Goal: Task Accomplishment & Management: Use online tool/utility

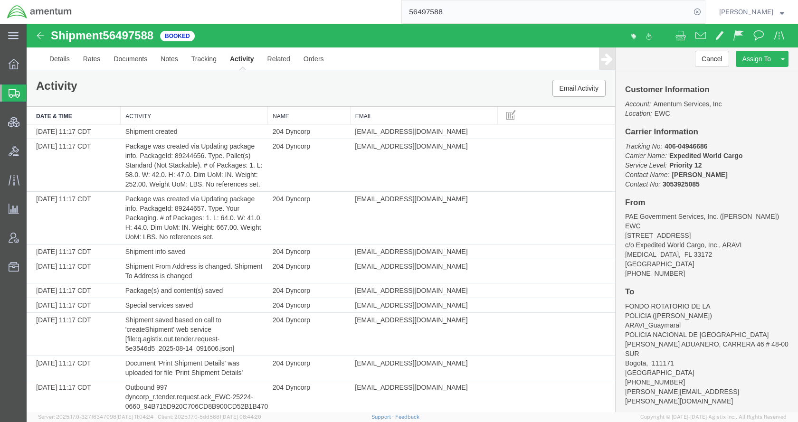
scroll to position [966, 0]
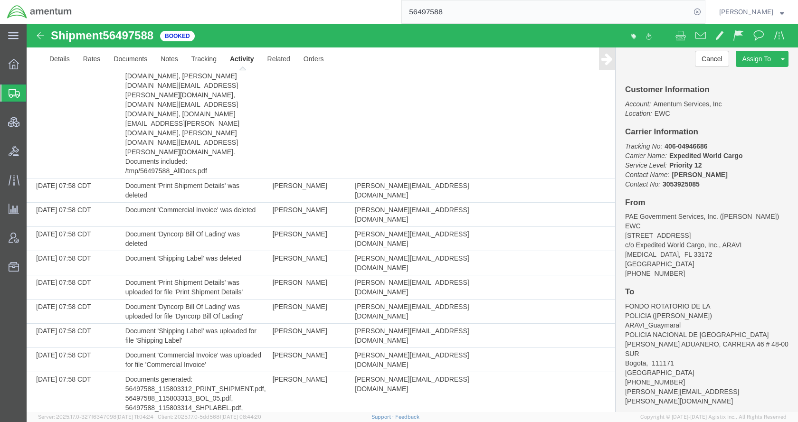
click at [34, 87] on span "Shipments" at bounding box center [30, 93] width 8 height 19
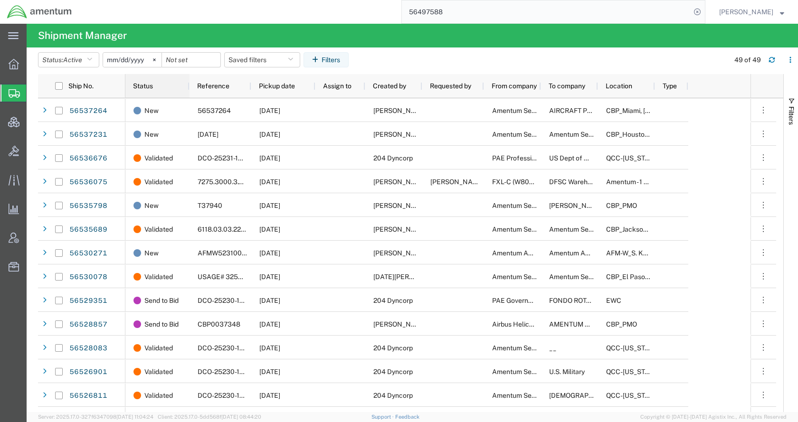
click at [148, 86] on span "Status" at bounding box center [143, 86] width 20 height 8
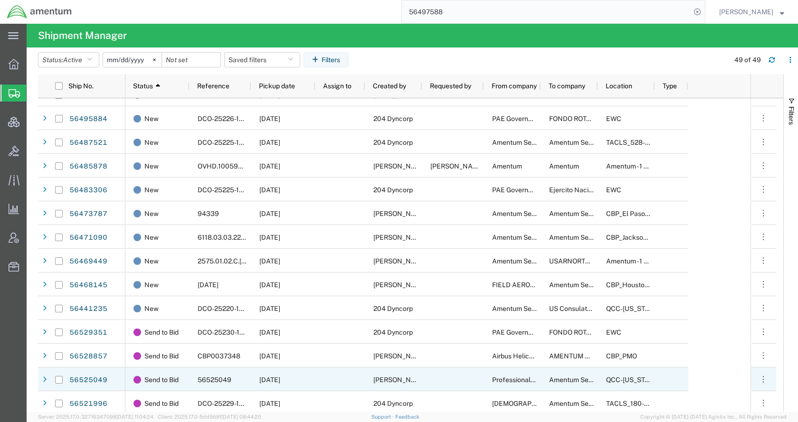
scroll to position [522, 0]
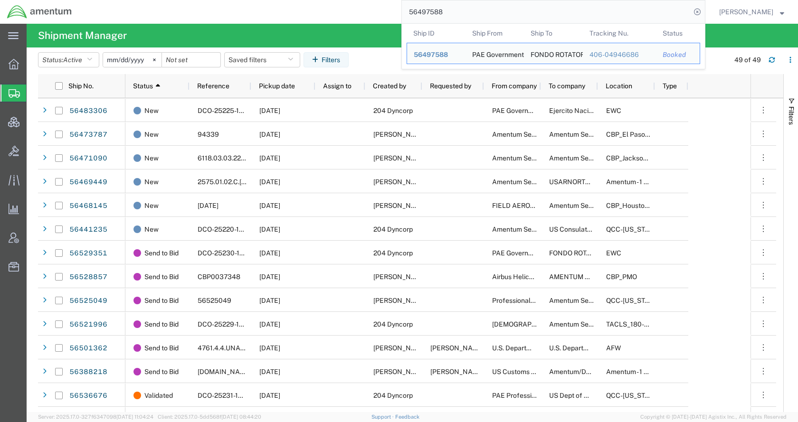
drag, startPoint x: 483, startPoint y: 11, endPoint x: 390, endPoint y: 17, distance: 92.7
click at [390, 17] on div "56497588 Ship ID Ship From Ship To Tracking Nu. Status Ship ID 56497588 Ship Fr…" at bounding box center [392, 12] width 626 height 24
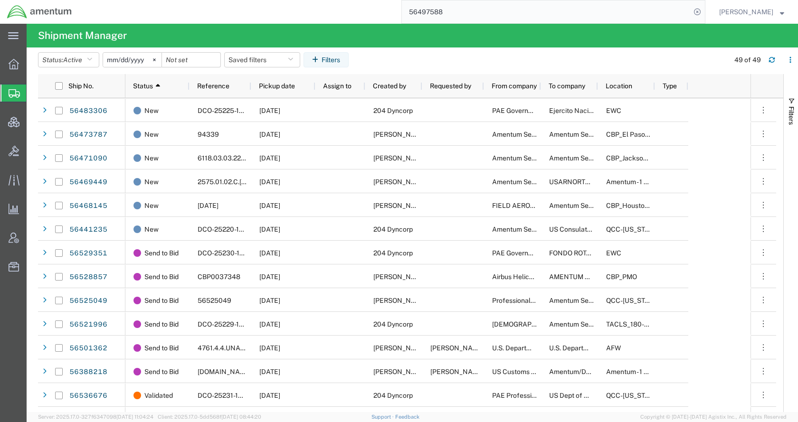
paste input "529351"
click at [704, 10] on icon at bounding box center [696, 11] width 13 height 13
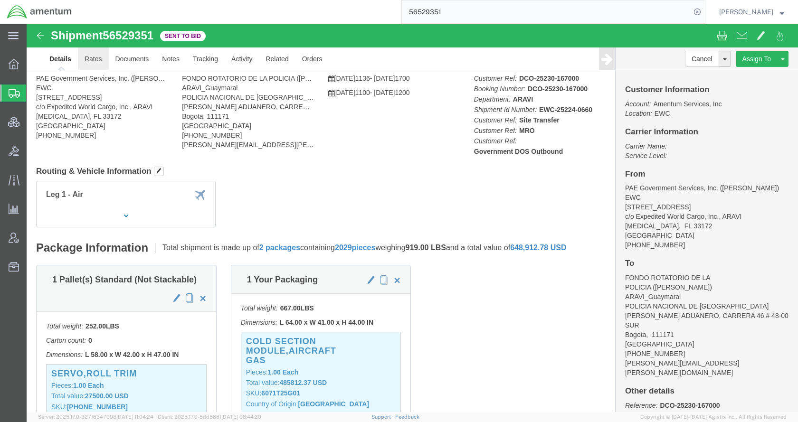
click link "Rates"
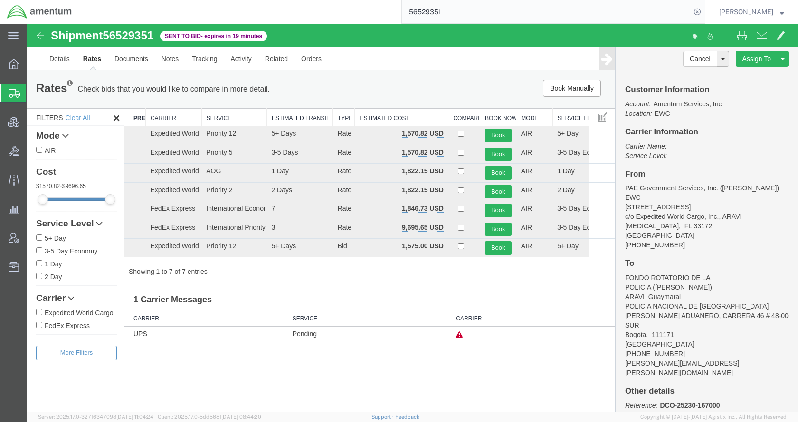
click at [395, 112] on th "Estimated Cost" at bounding box center [402, 118] width 94 height 18
click at [61, 57] on link "Details" at bounding box center [60, 58] width 34 height 23
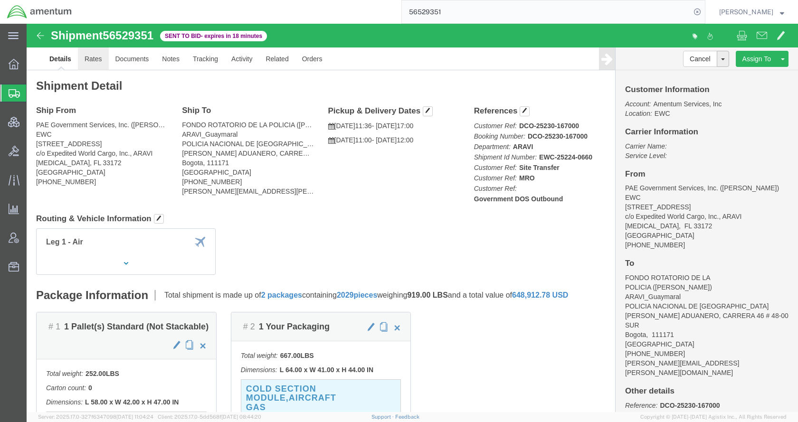
click link "Rates"
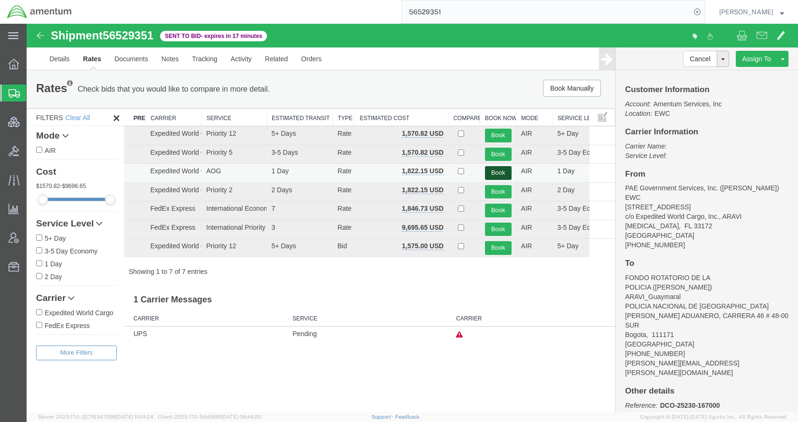
click at [497, 174] on button "Book" at bounding box center [498, 173] width 27 height 14
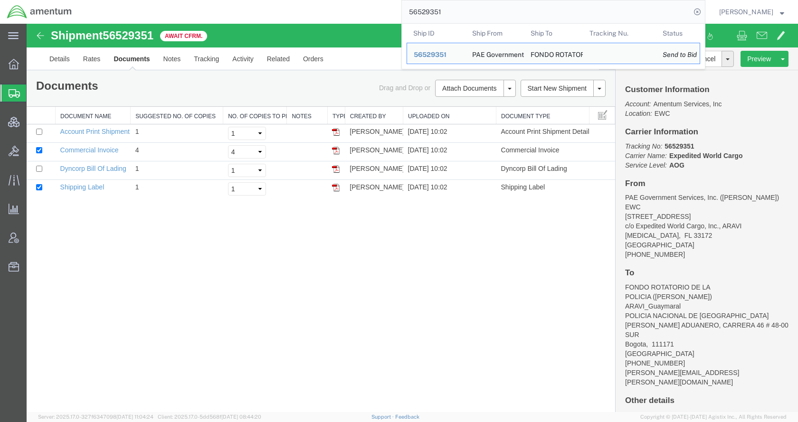
drag, startPoint x: 480, startPoint y: 12, endPoint x: 383, endPoint y: 23, distance: 97.0
click at [383, 23] on div "56529351 Ship ID Ship From Ship To Tracking Nu. Status Ship ID 56529351 Ship Fr…" at bounding box center [392, 12] width 626 height 24
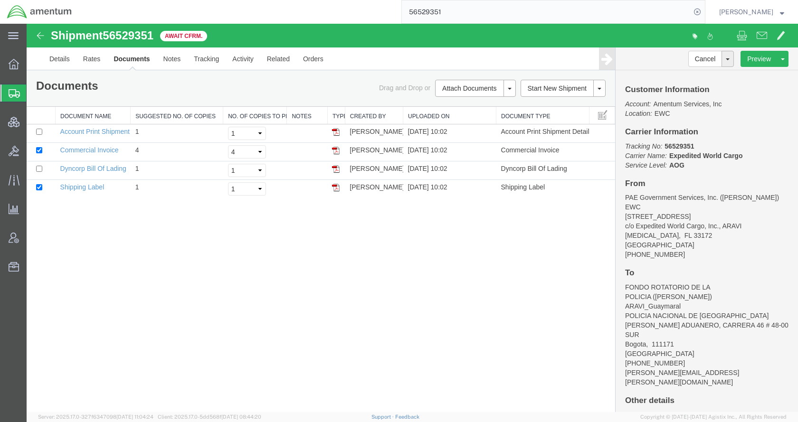
paste input "37402"
type input "56537402"
click at [704, 10] on icon at bounding box center [696, 11] width 13 height 13
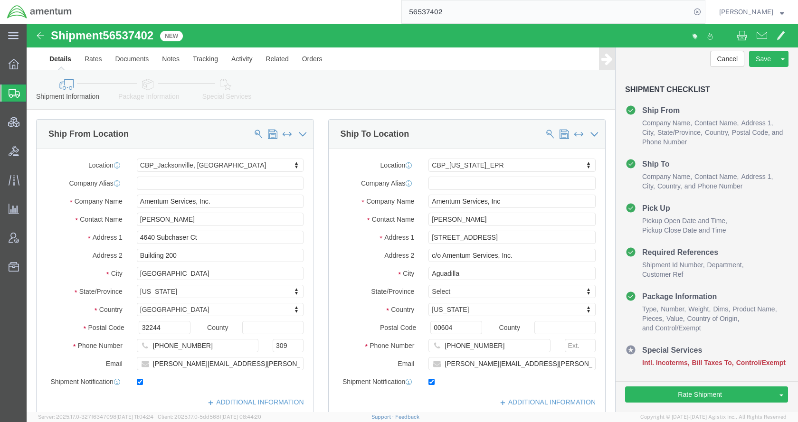
select select "49917"
select select "49933"
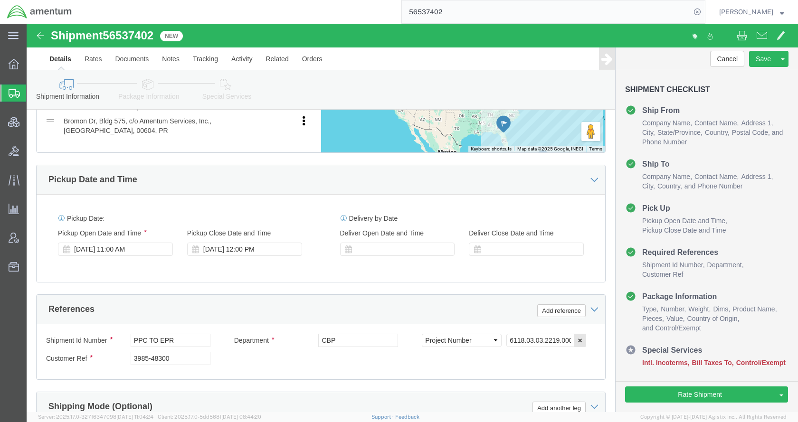
scroll to position [570, 0]
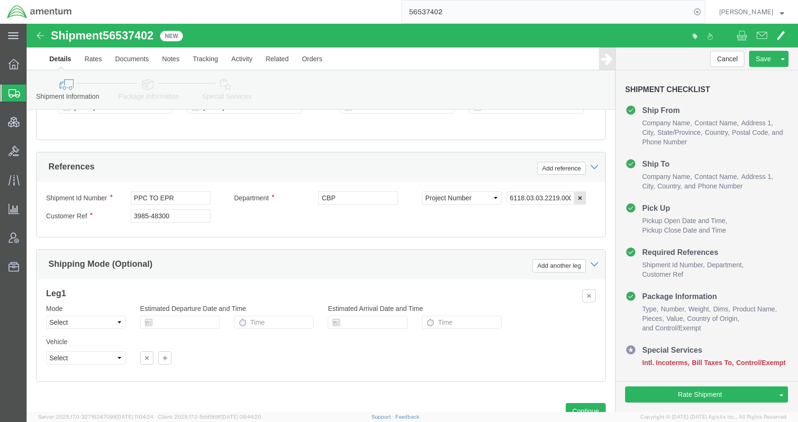
click icon
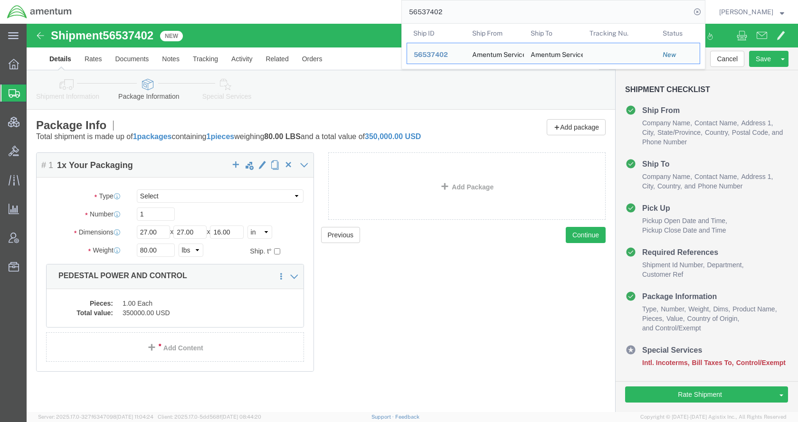
drag, startPoint x: 483, startPoint y: 13, endPoint x: 409, endPoint y: 17, distance: 74.6
click at [409, 17] on div "56537402 Ship ID Ship From Ship To Tracking Nu. Status Ship ID 56537402 Ship Fr…" at bounding box center [392, 12] width 626 height 24
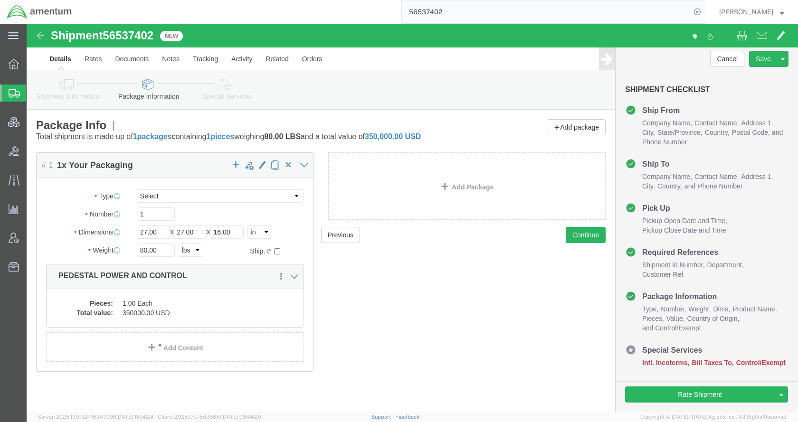
paste input "5798"
type input "56535798"
click at [704, 9] on icon at bounding box center [696, 11] width 13 height 13
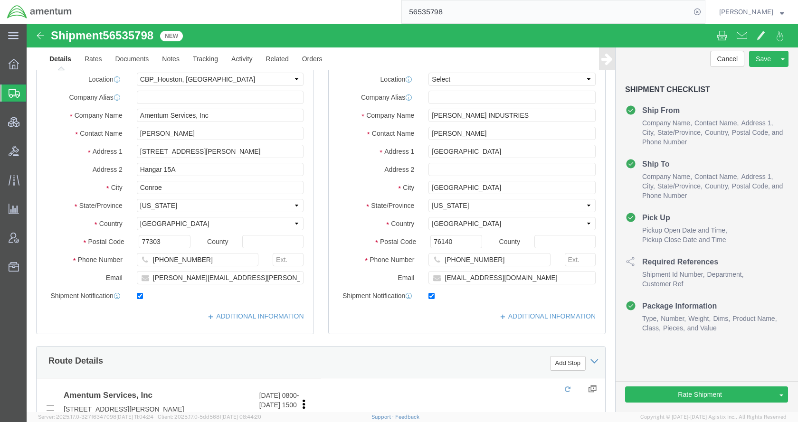
select select "49929"
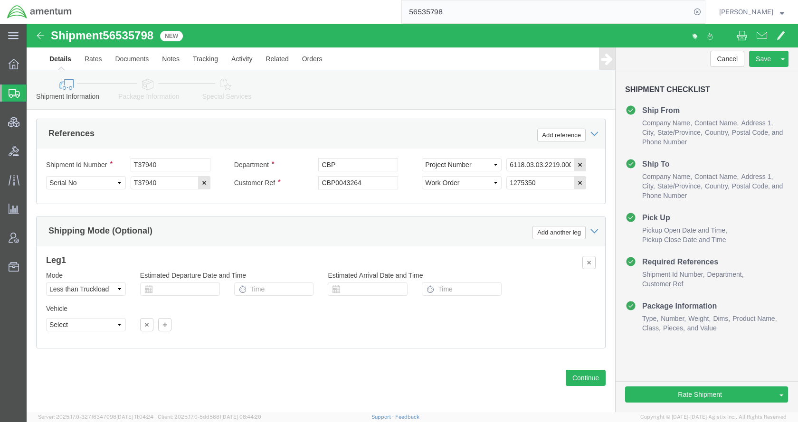
scroll to position [615, 0]
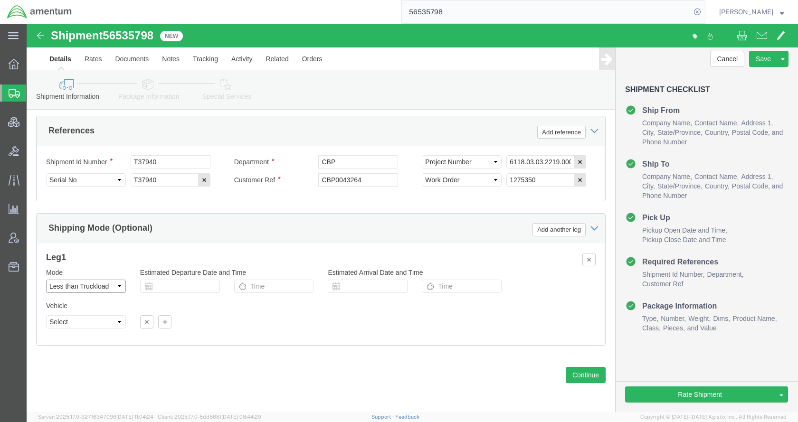
click select "Select Air Less than Truckload Multi-Leg Ocean Freight Rail Small Parcel Truckl…"
select select "TL"
click select "Select Air Less than Truckload Multi-Leg Ocean Freight Rail Small Parcel Truckl…"
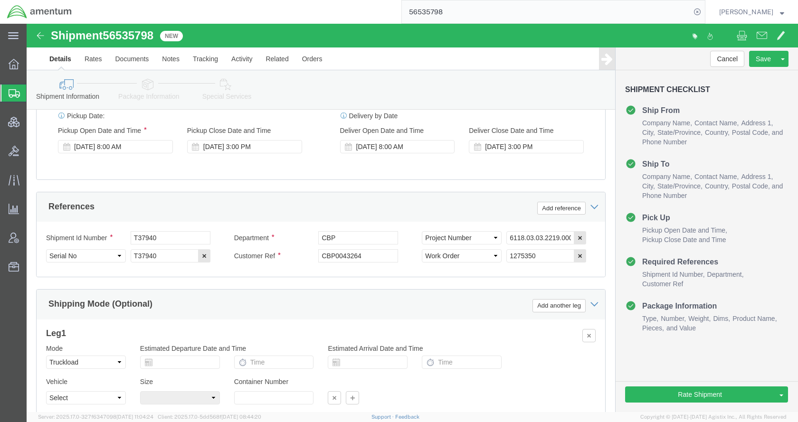
click icon
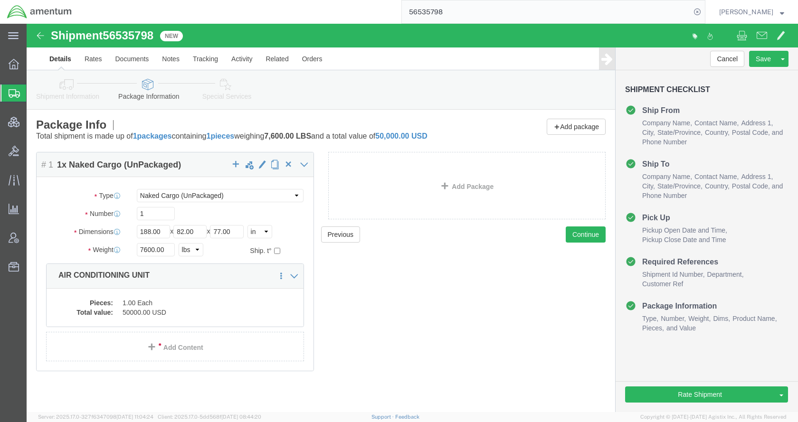
scroll to position [0, 0]
click icon
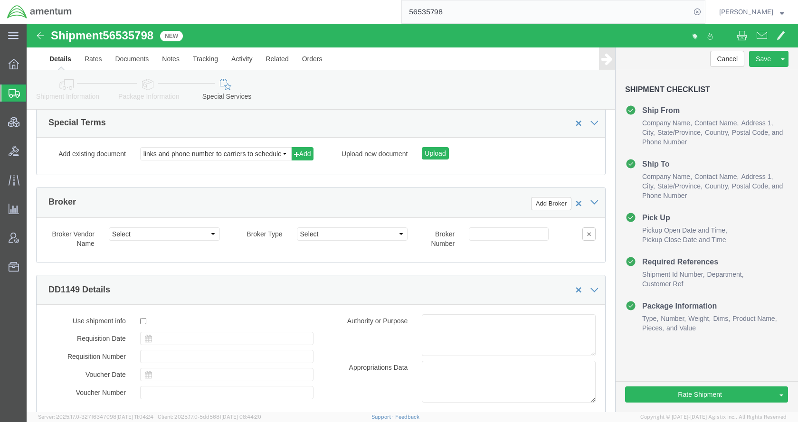
scroll to position [1330, 0]
click select "links and phone number to carriers to schedule a pickup instructions for US imp…"
select select "109858247"
click select "links and phone number to carriers to schedule a pickup instructions for US imp…"
click button "Add"
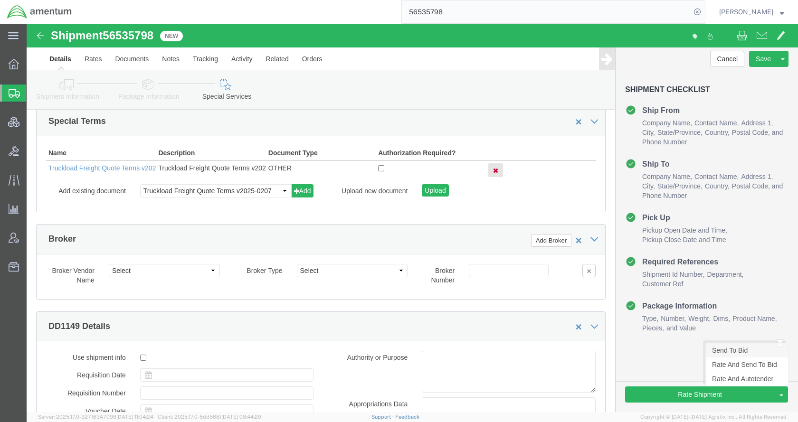
click link "Send To Bid"
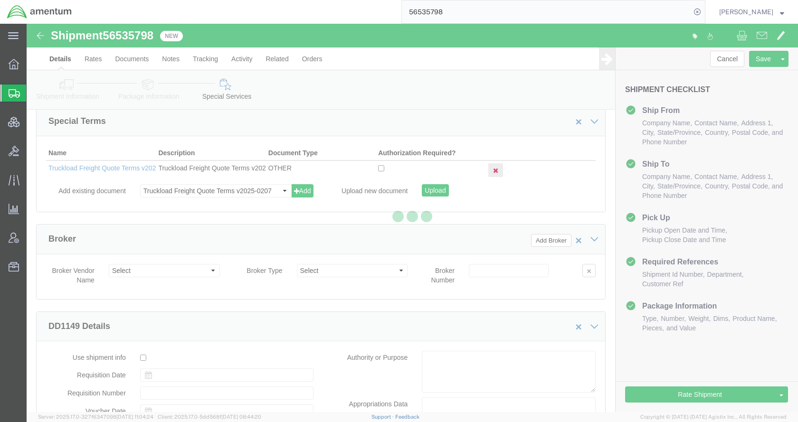
select select "TL"
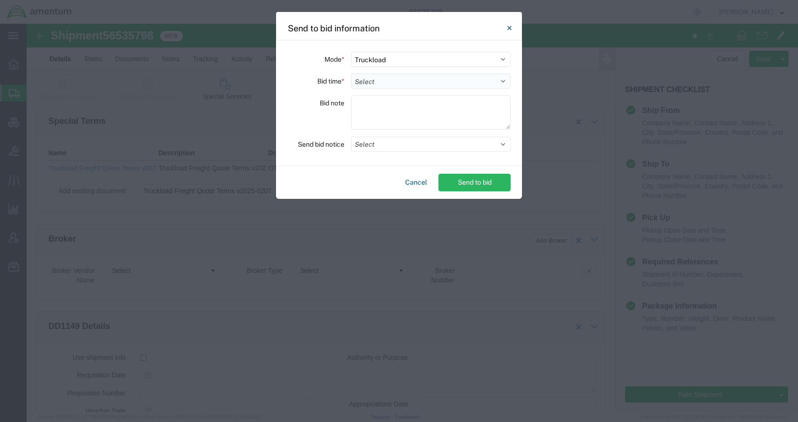
click at [396, 80] on select "Select 30 Min (Rush) 1 Hour (Rush) 2 Hours (Rush) 4 Hours (Rush) 8 Hours (Rush)…" at bounding box center [431, 81] width 160 height 15
select select "24"
click at [351, 74] on select "Select 30 Min (Rush) 1 Hour (Rush) 2 Hours (Rush) 4 Hours (Rush) 8 Hours (Rush)…" at bounding box center [431, 81] width 160 height 15
click at [391, 148] on button "Select" at bounding box center [431, 144] width 160 height 15
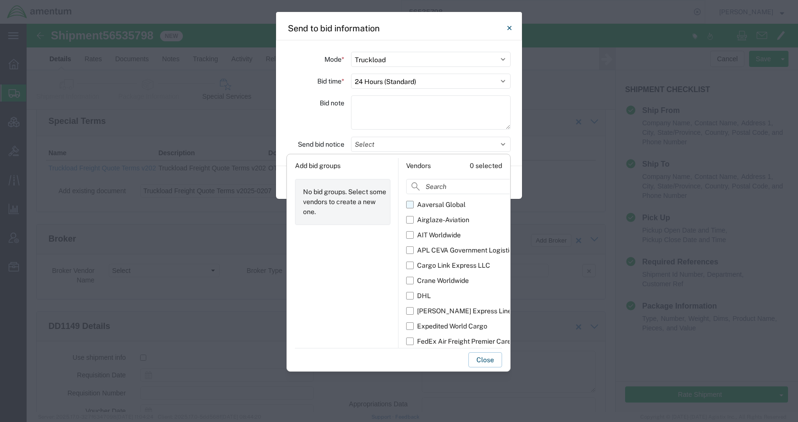
click at [444, 203] on div "Aaversal Global" at bounding box center [441, 205] width 48 height 10
click at [0, 0] on input "Aaversal Global" at bounding box center [0, 0] width 0 height 0
click at [439, 220] on div "Airglaze-Aviation" at bounding box center [443, 220] width 52 height 10
click at [0, 0] on input "Airglaze-Aviation" at bounding box center [0, 0] width 0 height 0
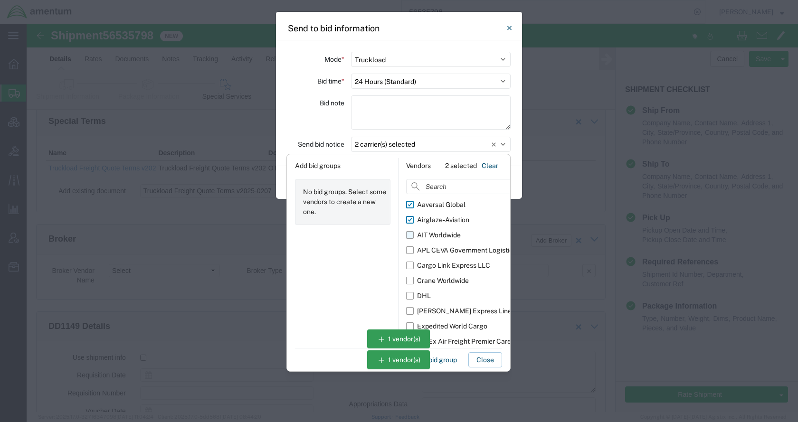
click at [436, 230] on div "AIT Worldwide" at bounding box center [439, 235] width 44 height 10
click at [0, 0] on input "AIT Worldwide" at bounding box center [0, 0] width 0 height 0
click at [436, 247] on div "APL CEVA Government Logistics" at bounding box center [466, 250] width 99 height 10
click at [0, 0] on input "APL CEVA Government Logistics" at bounding box center [0, 0] width 0 height 0
click at [441, 263] on div "Cargo Link Express LLC" at bounding box center [453, 266] width 73 height 10
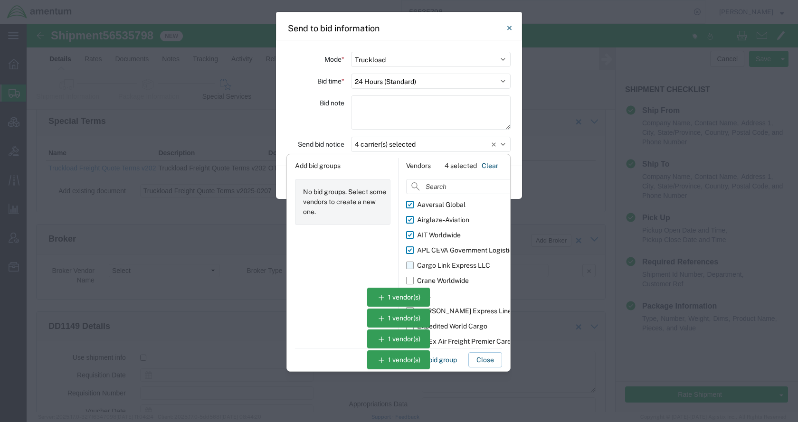
click at [0, 0] on input "Cargo Link Express LLC" at bounding box center [0, 0] width 0 height 0
click at [442, 278] on div "Crane Worldwide" at bounding box center [443, 281] width 52 height 10
click at [0, 0] on input "Crane Worldwide" at bounding box center [0, 0] width 0 height 0
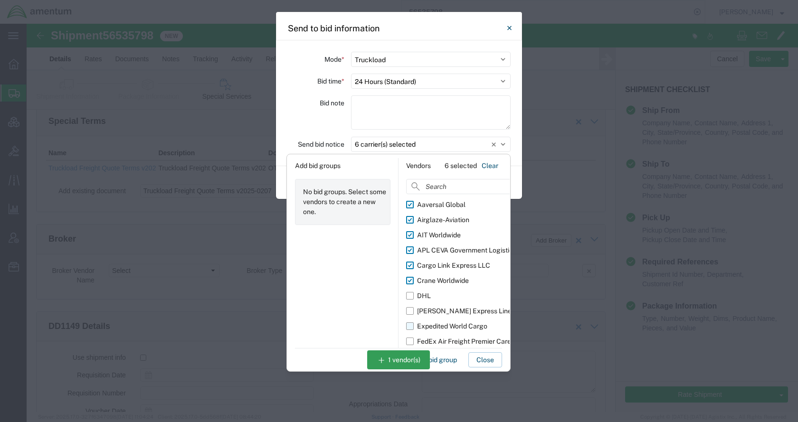
click at [450, 326] on div "Expedited World Cargo" at bounding box center [452, 326] width 70 height 10
click at [0, 0] on input "Expedited World Cargo" at bounding box center [0, 0] width 0 height 0
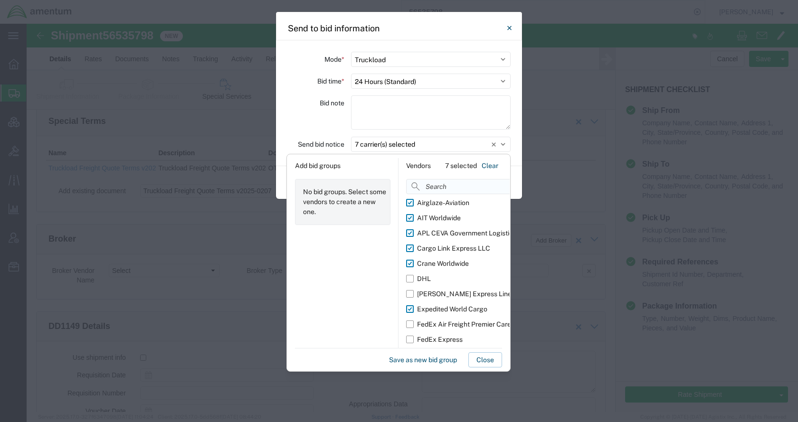
click at [440, 183] on input at bounding box center [477, 186] width 143 height 15
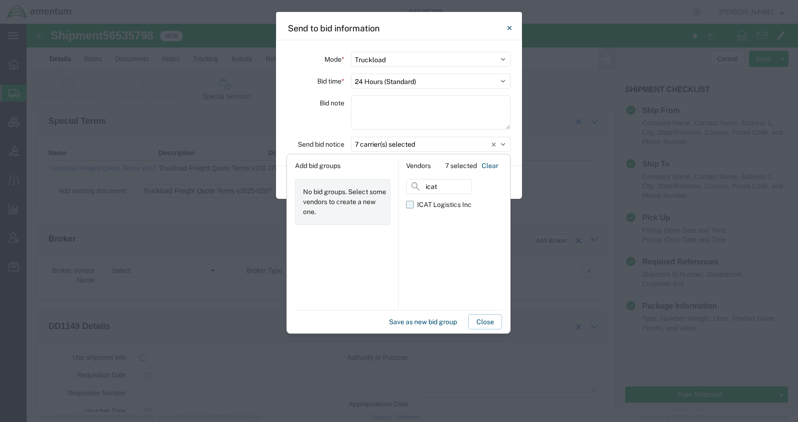
click at [448, 205] on div "ICAT Logistics Inc" at bounding box center [444, 205] width 55 height 10
click at [0, 0] on input "ICAT Logistics Inc" at bounding box center [0, 0] width 0 height 0
click at [403, 321] on button "Save as new bid group" at bounding box center [422, 321] width 75 height 15
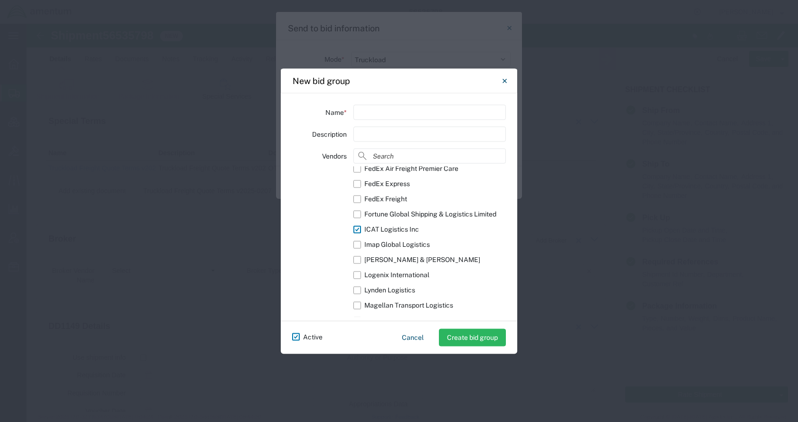
scroll to position [142, 0]
click at [416, 338] on button "Cancel" at bounding box center [412, 337] width 37 height 17
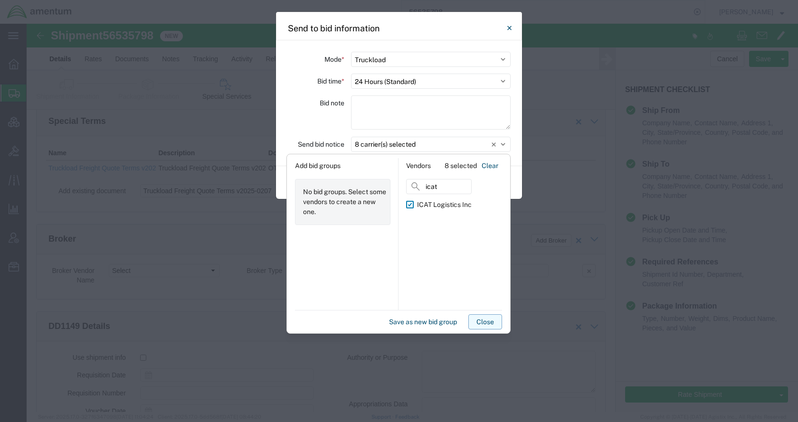
click at [478, 320] on button "Close" at bounding box center [485, 321] width 34 height 15
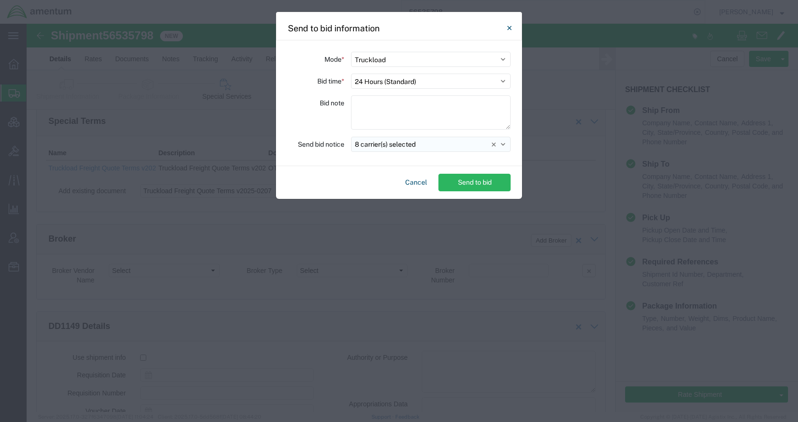
click at [426, 144] on button "8 carrier(s) selected" at bounding box center [431, 144] width 160 height 15
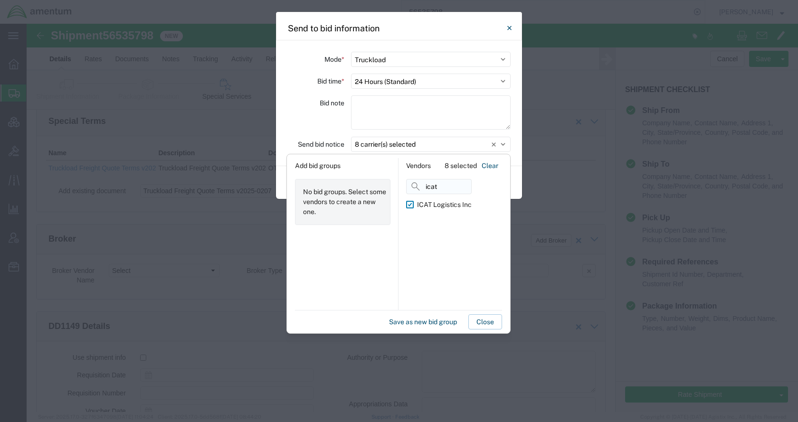
drag, startPoint x: 439, startPoint y: 189, endPoint x: 406, endPoint y: 189, distance: 32.8
click at [406, 189] on input "icat" at bounding box center [439, 186] width 66 height 15
click at [436, 203] on div "Imap Global Logistics" at bounding box center [450, 205] width 66 height 10
click at [0, 0] on input "Imap Global Logistics" at bounding box center [0, 0] width 0 height 0
click at [409, 321] on button "Save as new bid group" at bounding box center [422, 321] width 75 height 15
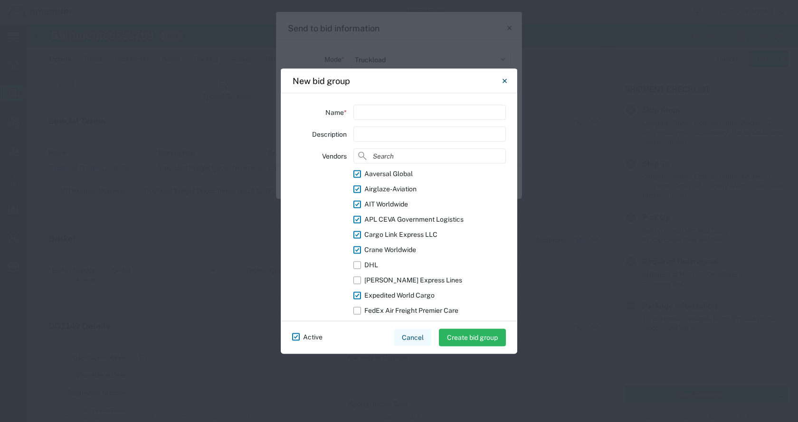
click at [410, 333] on button "Cancel" at bounding box center [412, 337] width 37 height 17
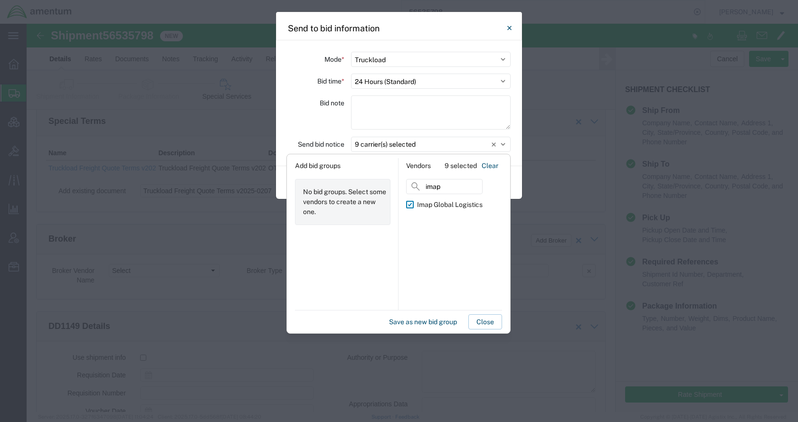
drag, startPoint x: 456, startPoint y: 188, endPoint x: 396, endPoint y: 189, distance: 59.4
click at [396, 189] on div "Add bid groups No bid groups. Select some vendors to create a new one. Vendors …" at bounding box center [398, 234] width 222 height 152
click at [445, 205] on div "Logenix International" at bounding box center [449, 205] width 65 height 10
click at [0, 0] on input "Logenix International" at bounding box center [0, 0] width 0 height 0
click at [397, 329] on button "Save as new bid group" at bounding box center [422, 321] width 75 height 15
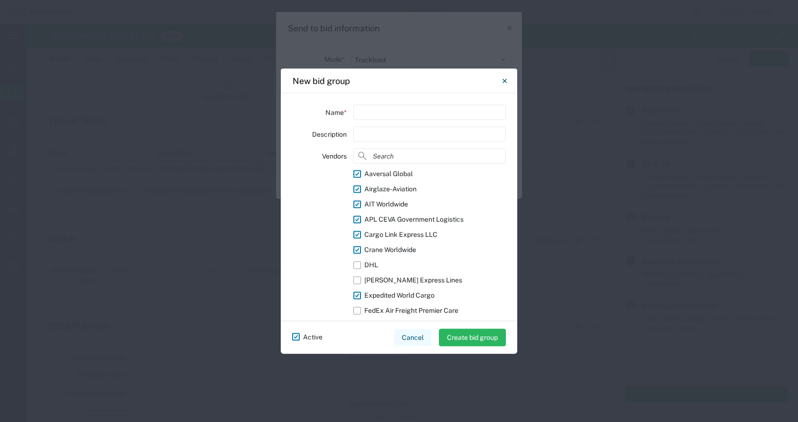
click at [401, 337] on button "Cancel" at bounding box center [412, 337] width 37 height 17
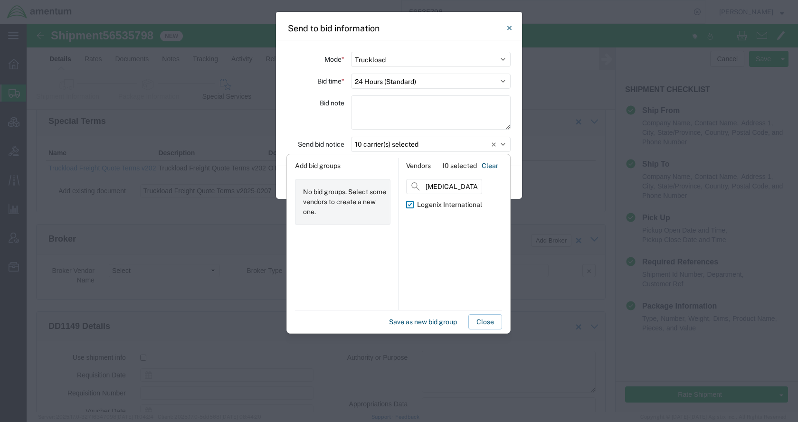
drag, startPoint x: 454, startPoint y: 187, endPoint x: 389, endPoint y: 187, distance: 65.5
click at [389, 187] on div "Add bid groups No bid groups. Select some vendors to create a new one. Vendors …" at bounding box center [398, 234] width 222 height 152
drag, startPoint x: 417, startPoint y: 200, endPoint x: 422, endPoint y: 209, distance: 10.0
click at [417, 201] on div "Lynden Logistics" at bounding box center [442, 205] width 51 height 10
click at [0, 0] on input "Lynden Logistics" at bounding box center [0, 0] width 0 height 0
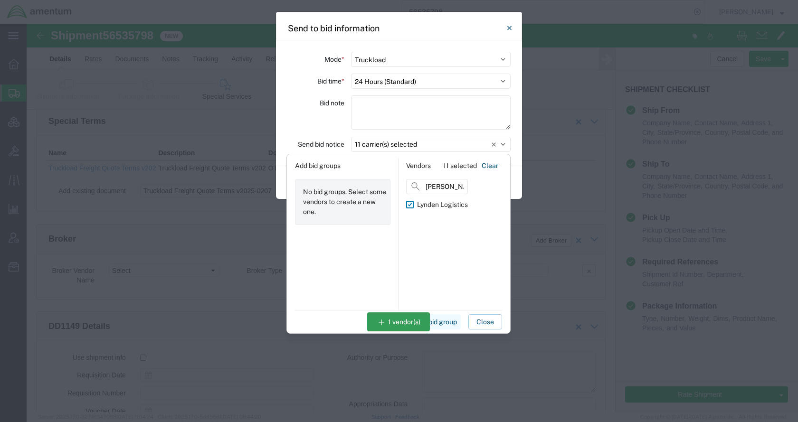
click at [395, 326] on button "Save as new bid group" at bounding box center [422, 321] width 75 height 15
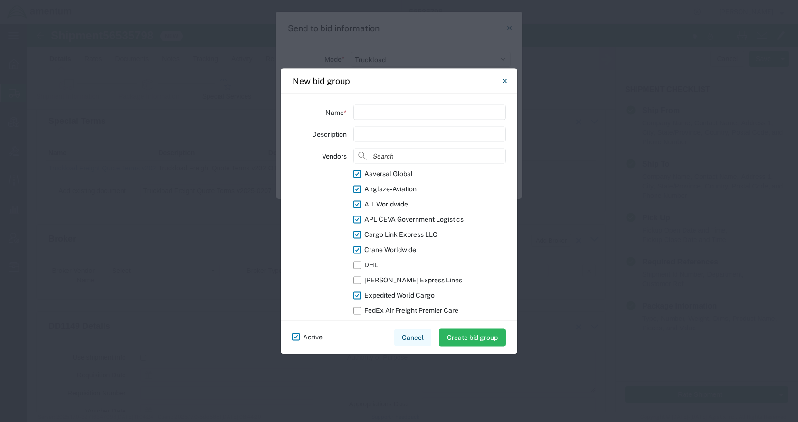
click at [406, 339] on button "Cancel" at bounding box center [412, 337] width 37 height 17
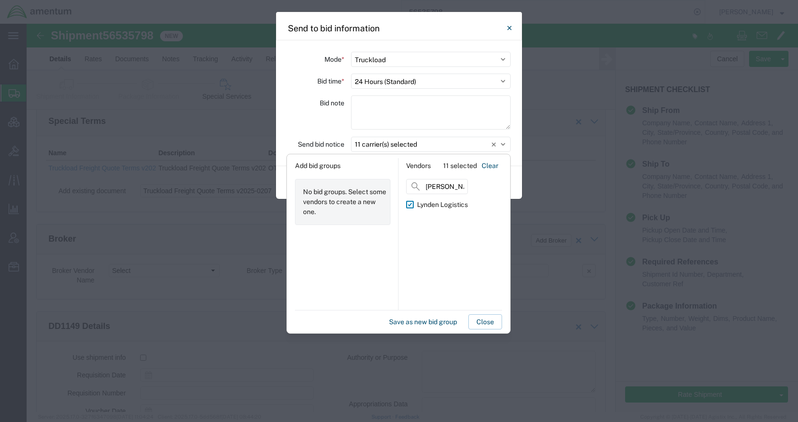
drag, startPoint x: 445, startPoint y: 189, endPoint x: 405, endPoint y: 189, distance: 40.4
click at [405, 189] on div "Vendors 11 selected Clear [PERSON_NAME] Logistics" at bounding box center [453, 234] width 111 height 152
click at [451, 207] on div "Magellan Transport Logistics" at bounding box center [461, 205] width 89 height 10
click at [0, 0] on input "Magellan Transport Logistics" at bounding box center [0, 0] width 0 height 0
click at [389, 320] on button "Save as new bid group" at bounding box center [422, 321] width 75 height 15
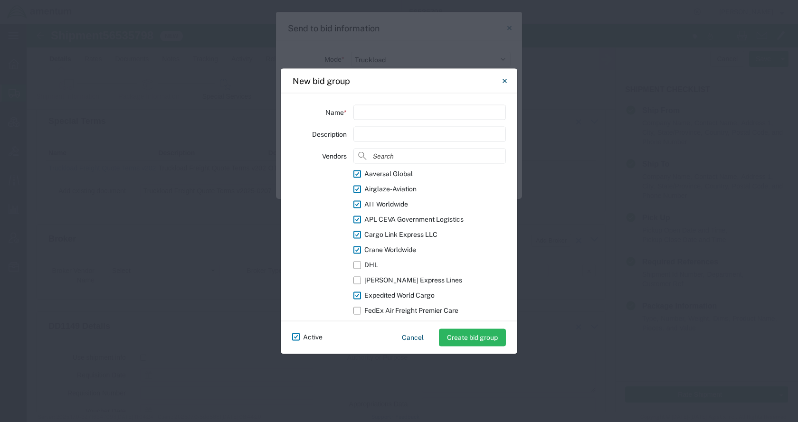
click at [416, 332] on button "Cancel" at bounding box center [412, 337] width 37 height 17
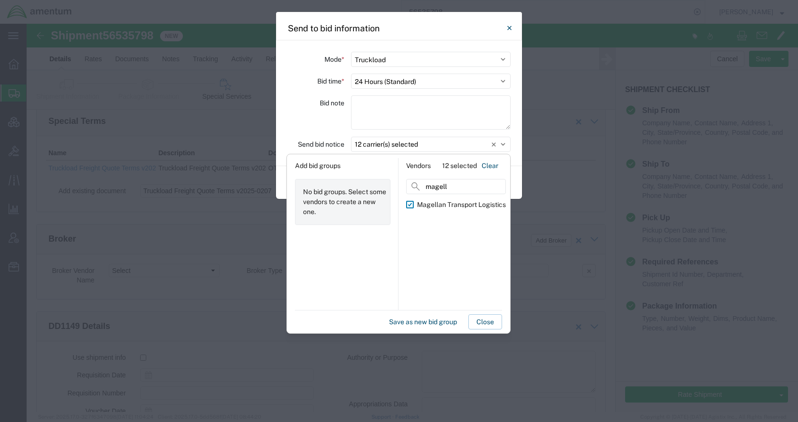
drag, startPoint x: 461, startPoint y: 187, endPoint x: 390, endPoint y: 187, distance: 70.7
click at [390, 187] on div "Add bid groups No bid groups. Select some vendors to create a new one. Vendors …" at bounding box center [398, 234] width 222 height 152
click at [428, 198] on label "Move One" at bounding box center [430, 204] width 48 height 15
click at [0, 0] on input "Move One" at bounding box center [0, 0] width 0 height 0
click at [406, 322] on button "Save as new bid group" at bounding box center [422, 321] width 75 height 15
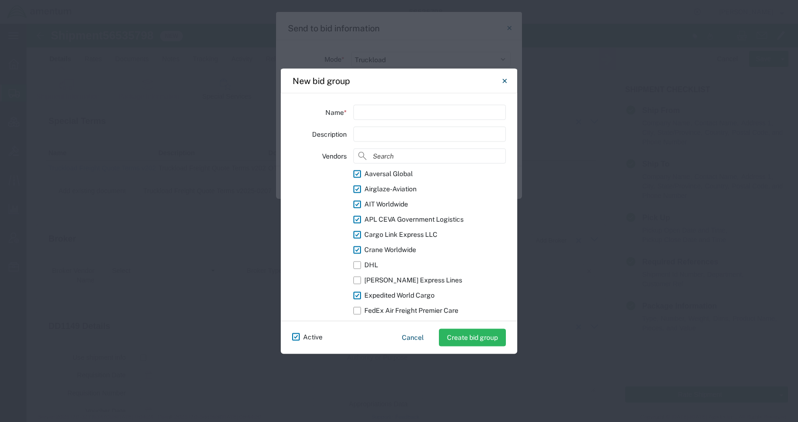
click at [409, 336] on button "Cancel" at bounding box center [412, 337] width 37 height 17
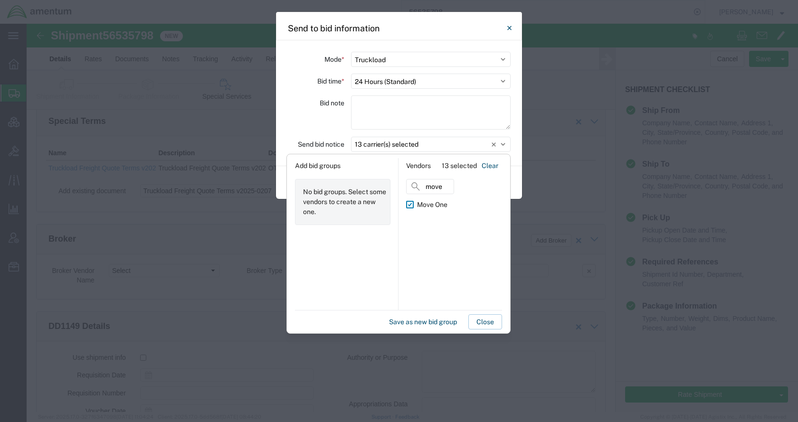
drag, startPoint x: 445, startPoint y: 186, endPoint x: 395, endPoint y: 187, distance: 49.9
click at [397, 187] on div "Add bid groups No bid groups. Select some vendors to create a new one. Vendors …" at bounding box center [398, 234] width 222 height 152
click at [431, 203] on div "Priority Worldwide" at bounding box center [444, 205] width 55 height 10
click at [0, 0] on input "Priority Worldwide" at bounding box center [0, 0] width 0 height 0
click at [398, 322] on button "Save as new bid group" at bounding box center [422, 321] width 75 height 15
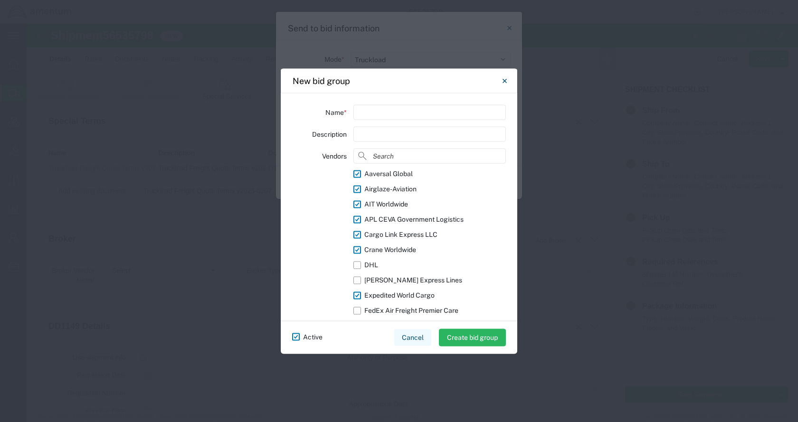
click at [410, 336] on button "Cancel" at bounding box center [412, 337] width 37 height 17
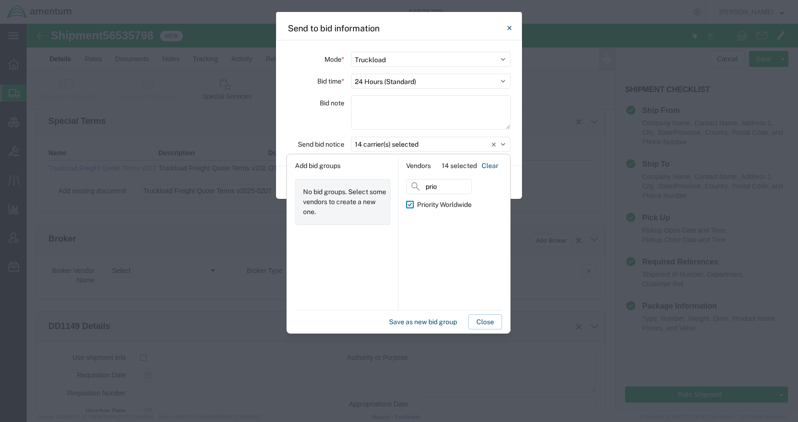
drag, startPoint x: 445, startPoint y: 186, endPoint x: 372, endPoint y: 188, distance: 72.7
click at [372, 188] on div "Add bid groups No bid groups. Select some vendors to create a new one. Vendors …" at bounding box center [398, 234] width 222 height 152
click at [424, 201] on div "RXO Freight Forwarding" at bounding box center [453, 205] width 73 height 10
click at [0, 0] on input "RXO Freight Forwarding" at bounding box center [0, 0] width 0 height 0
click at [405, 321] on button "Save as new bid group" at bounding box center [422, 321] width 75 height 15
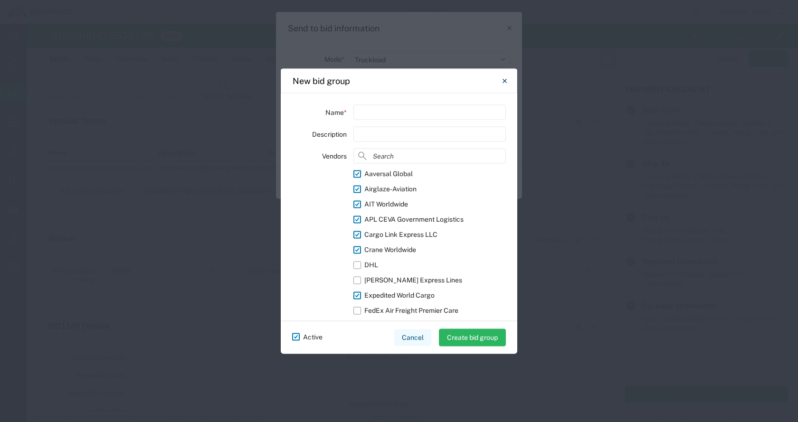
click at [410, 334] on button "Cancel" at bounding box center [412, 337] width 37 height 17
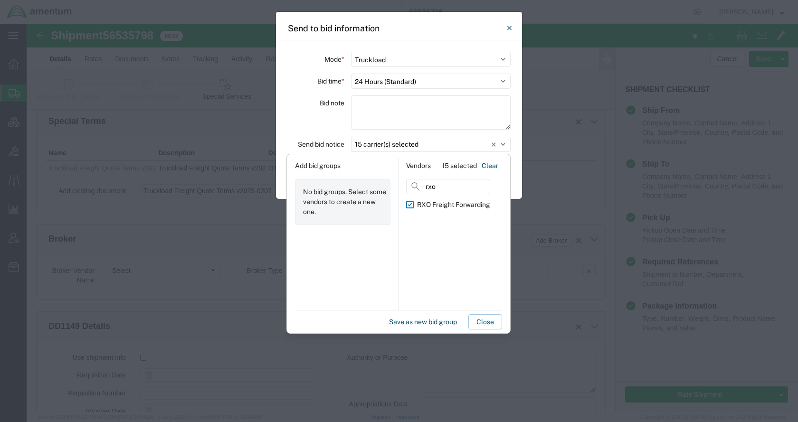
drag, startPoint x: 453, startPoint y: 189, endPoint x: 395, endPoint y: 189, distance: 58.9
click at [395, 189] on div "Add bid groups No bid groups. Select some vendors to create a new one. Vendors …" at bounding box center [398, 234] width 222 height 152
click at [434, 200] on div "Scan Global Logistics" at bounding box center [450, 205] width 66 height 10
click at [0, 0] on input "Scan Global Logistics" at bounding box center [0, 0] width 0 height 0
click at [396, 316] on button "Save as new bid group" at bounding box center [422, 321] width 75 height 15
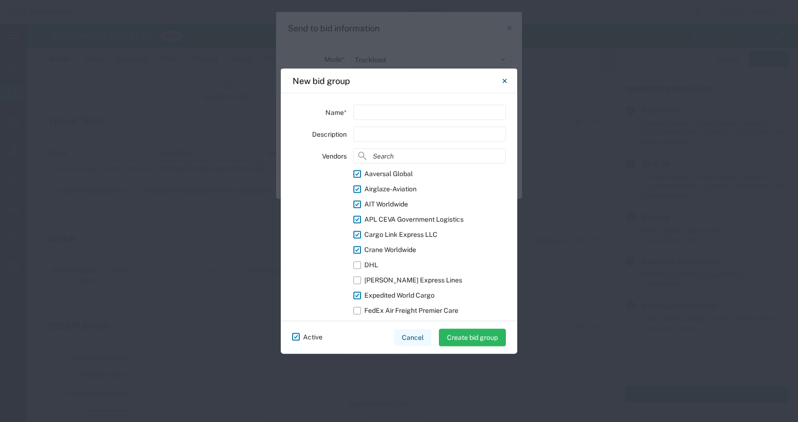
click at [410, 337] on button "Cancel" at bounding box center [412, 337] width 37 height 17
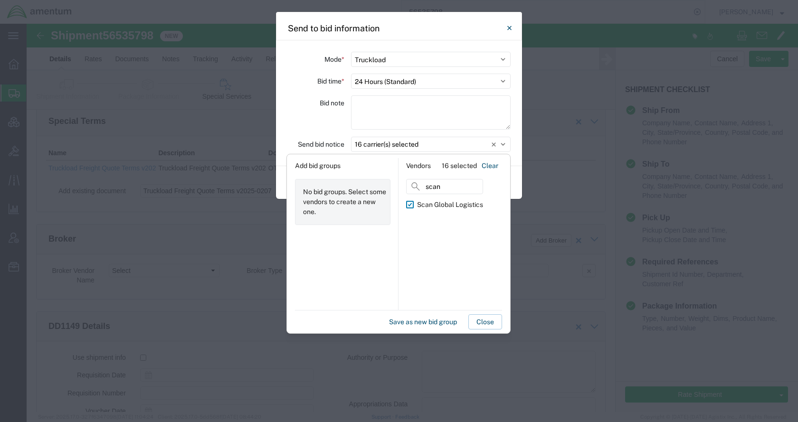
drag, startPoint x: 438, startPoint y: 189, endPoint x: 389, endPoint y: 192, distance: 48.5
click at [389, 192] on div "Add bid groups No bid groups. Select some vendors to create a new one. Vendors …" at bounding box center [398, 234] width 222 height 152
click at [449, 205] on div "Titan Services" at bounding box center [438, 205] width 43 height 10
click at [0, 0] on input "Titan Services" at bounding box center [0, 0] width 0 height 0
click at [407, 323] on button "Save as new bid group" at bounding box center [422, 321] width 75 height 15
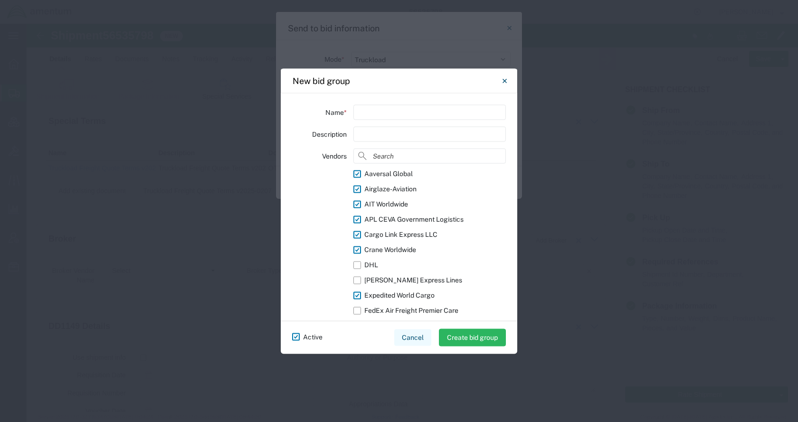
click at [410, 336] on button "Cancel" at bounding box center [412, 337] width 37 height 17
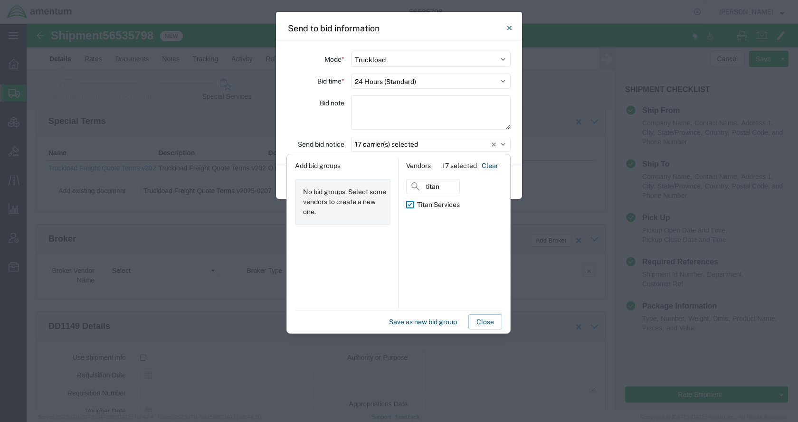
drag, startPoint x: 457, startPoint y: 189, endPoint x: 393, endPoint y: 189, distance: 63.6
click at [393, 189] on div "Add bid groups No bid groups. Select some vendors to create a new one. Vendors …" at bounding box center [398, 234] width 222 height 152
type input "total"
click at [435, 206] on div "Total Quality Logistics" at bounding box center [450, 205] width 67 height 10
click at [0, 0] on input "Total Quality Logistics" at bounding box center [0, 0] width 0 height 0
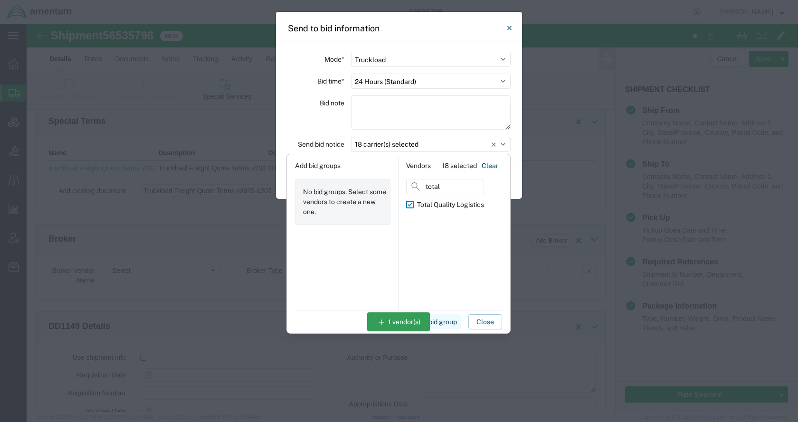
click at [400, 324] on button "Save as new bid group" at bounding box center [422, 321] width 75 height 15
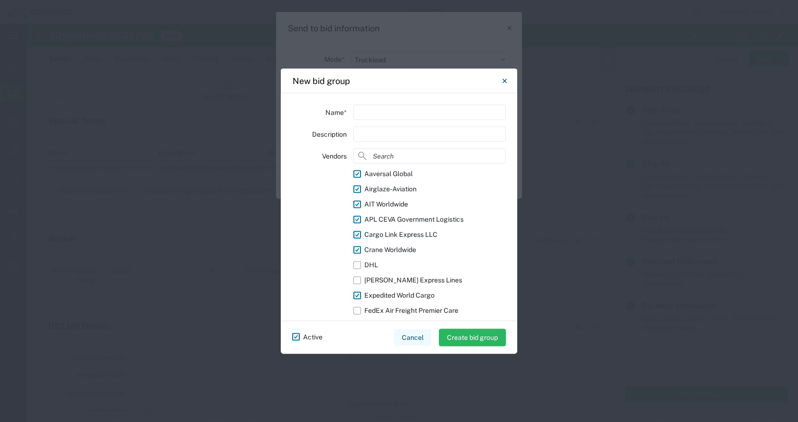
click at [420, 336] on button "Cancel" at bounding box center [412, 337] width 37 height 17
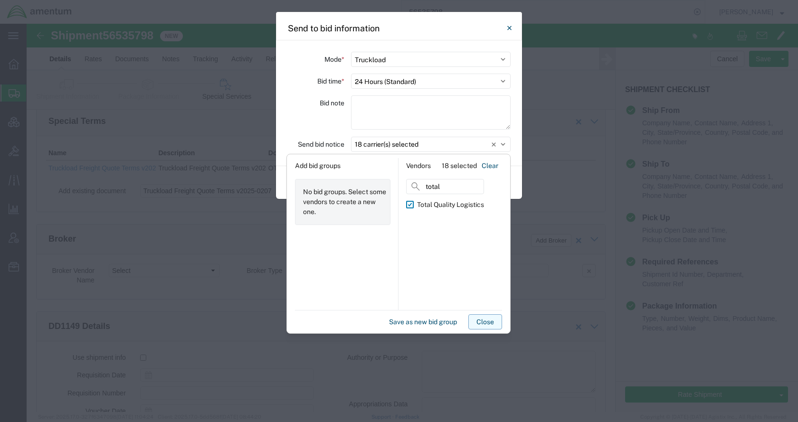
click at [475, 318] on button "Close" at bounding box center [485, 321] width 34 height 15
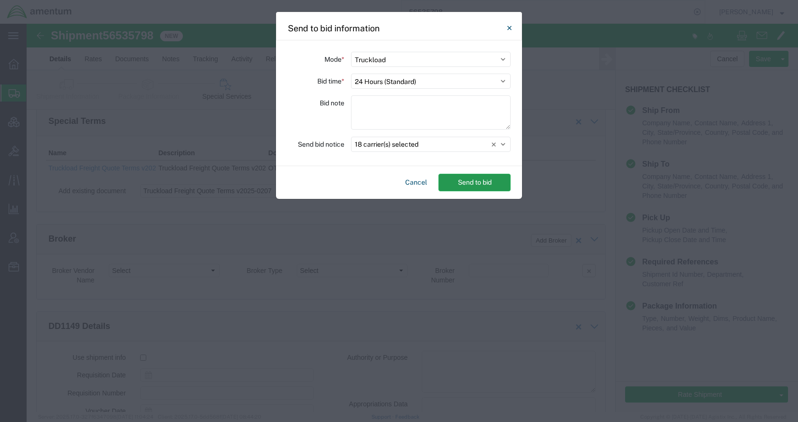
click at [473, 185] on button "Send to bid" at bounding box center [474, 183] width 72 height 18
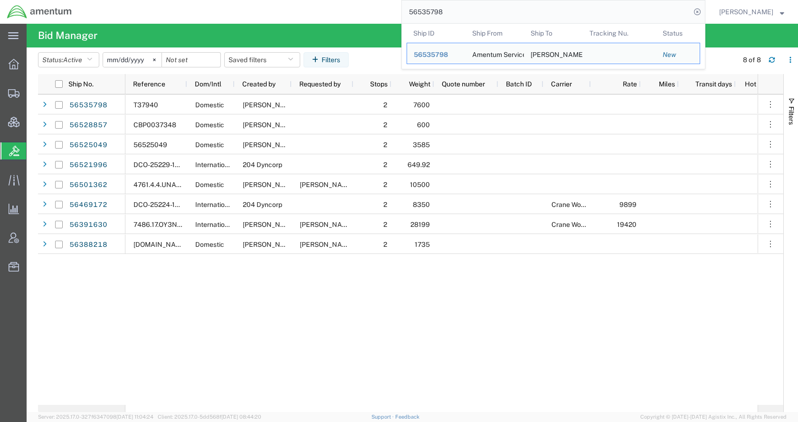
drag, startPoint x: 506, startPoint y: 12, endPoint x: 402, endPoint y: 16, distance: 103.6
click at [402, 16] on div "56535798 Ship ID Ship From Ship To Tracking Nu. Status Ship ID 56535798 Ship Fr…" at bounding box center [392, 12] width 626 height 24
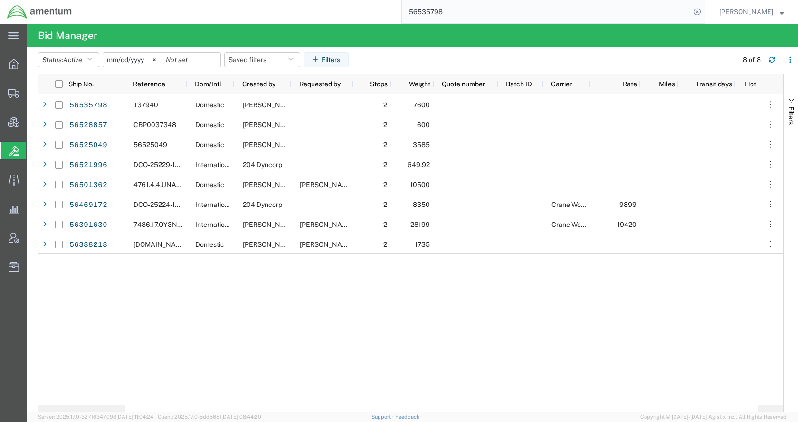
paste input "6075"
type input "56536075"
click at [704, 11] on icon at bounding box center [696, 11] width 13 height 13
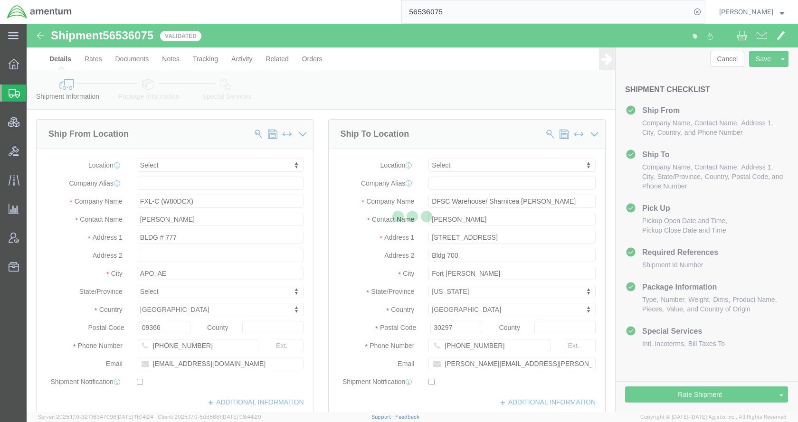
select select
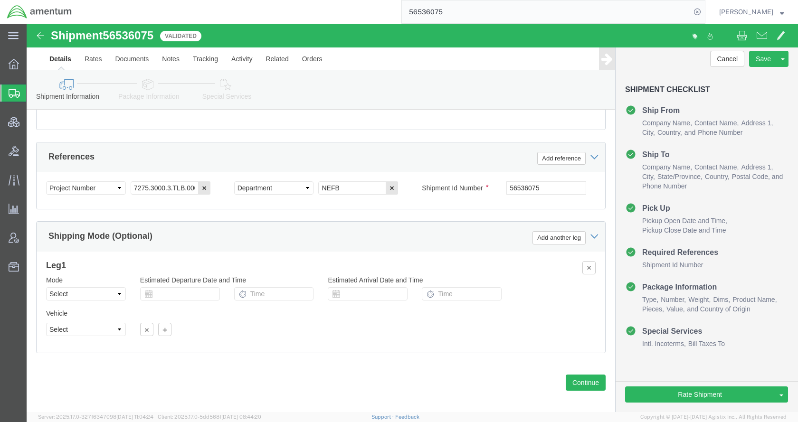
scroll to position [588, 0]
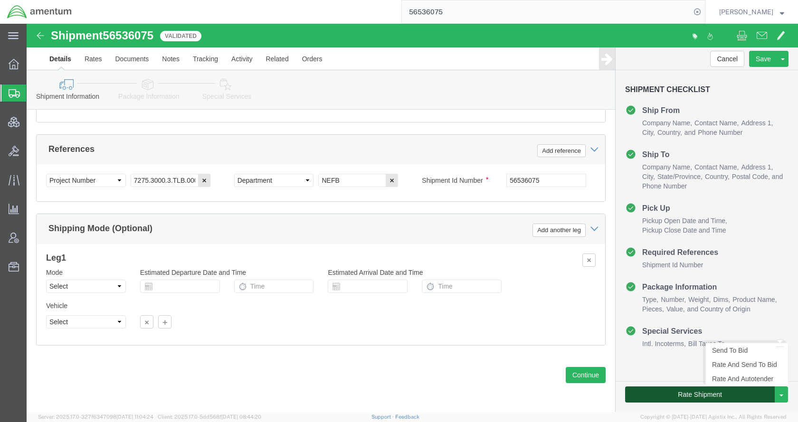
click button "Rate Shipment"
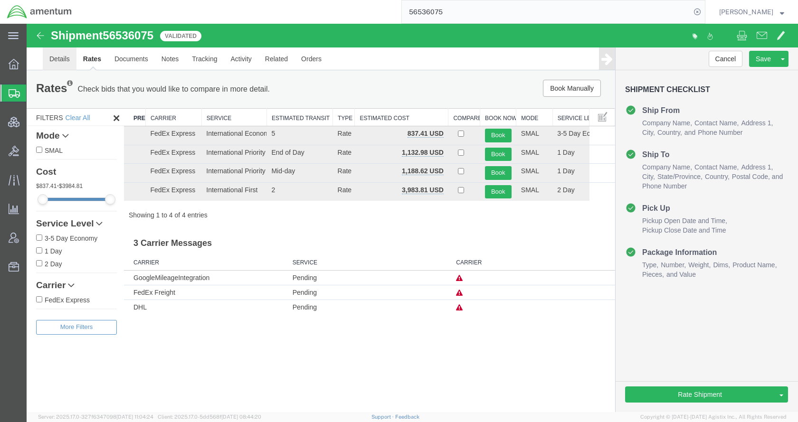
click at [60, 54] on link "Details" at bounding box center [60, 58] width 34 height 23
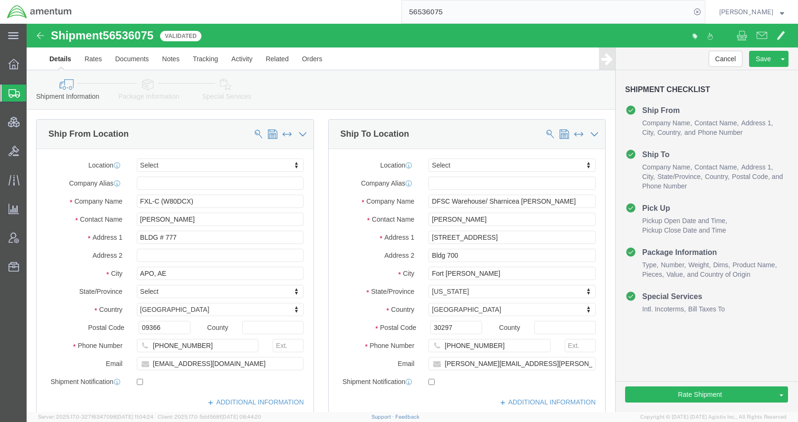
click icon
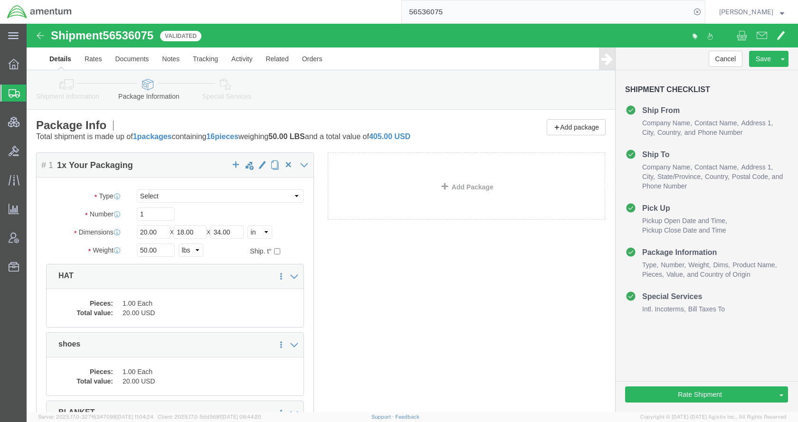
click div "Shipment Information Package Information Special Services Loading Routing"
click icon
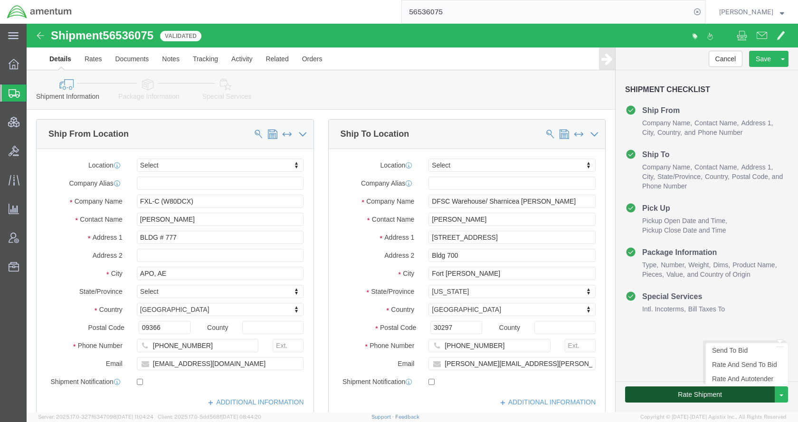
click button "Rate Shipment"
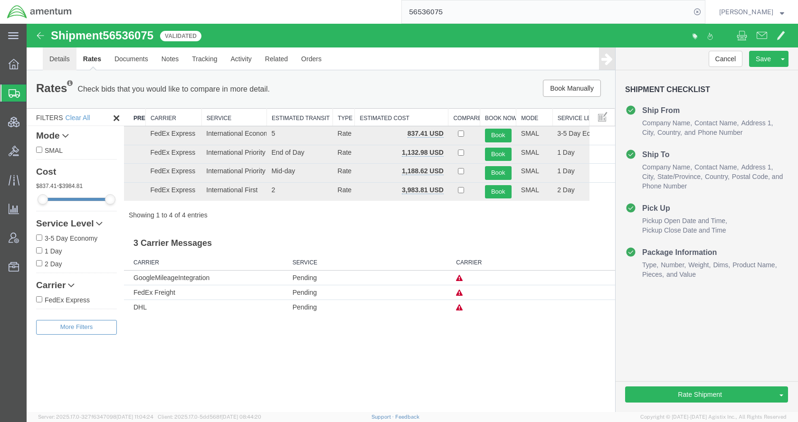
drag, startPoint x: 61, startPoint y: 61, endPoint x: 84, endPoint y: 80, distance: 29.7
click at [61, 61] on link "Details" at bounding box center [60, 58] width 34 height 23
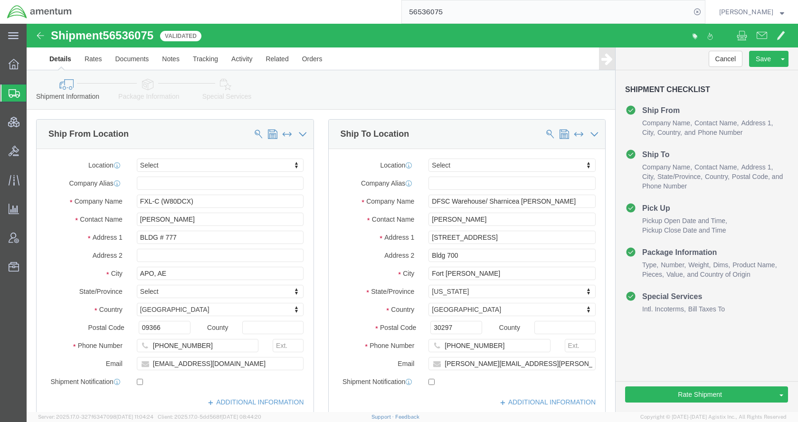
click icon
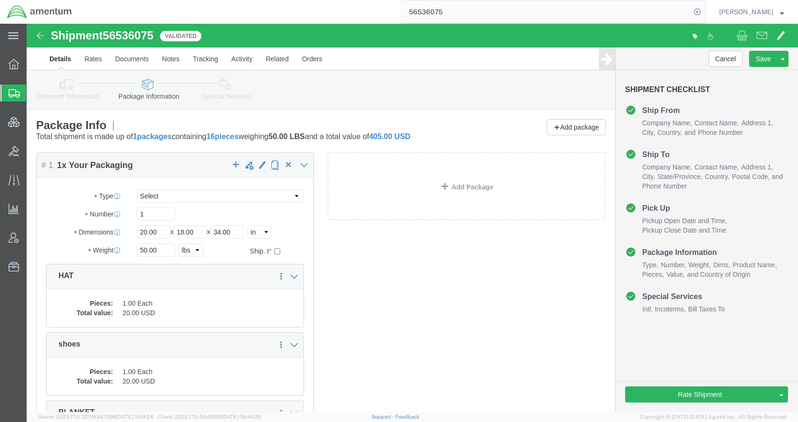
click icon
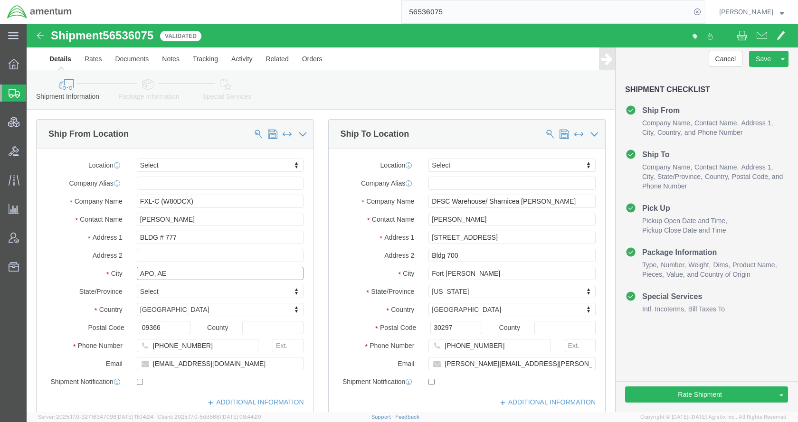
drag, startPoint x: 158, startPoint y: 249, endPoint x: 102, endPoint y: 252, distance: 56.1
click div "APO, AE"
click div "Shipment Information Package Information Special Services Loading Routing"
